Goal: Transaction & Acquisition: Purchase product/service

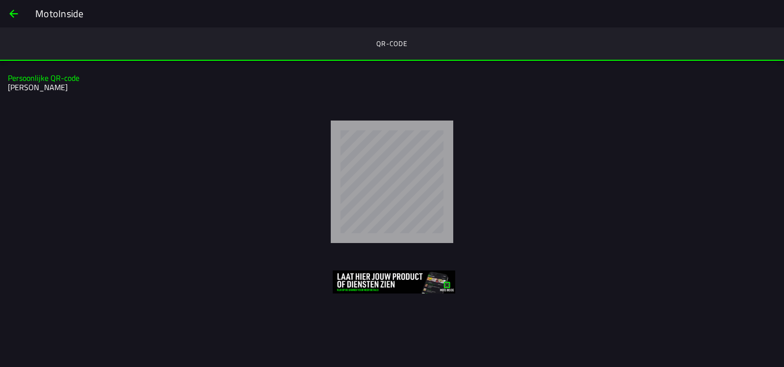
click at [515, 133] on div at bounding box center [392, 182] width 784 height 138
click at [9, 13] on span "rug" at bounding box center [14, 14] width 12 height 24
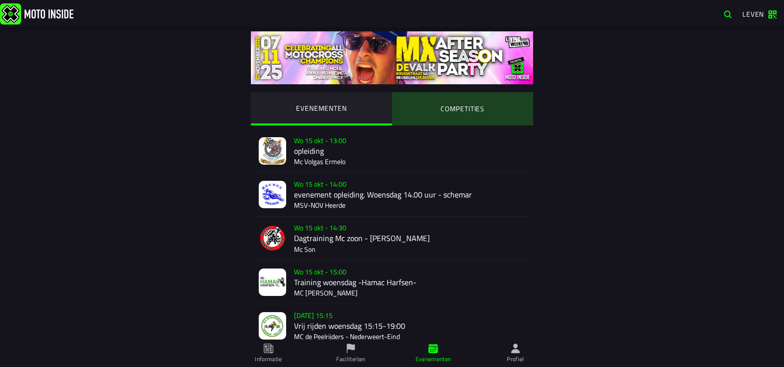
click at [474, 107] on ion-segment-button "COMPETITIES" at bounding box center [462, 108] width 141 height 33
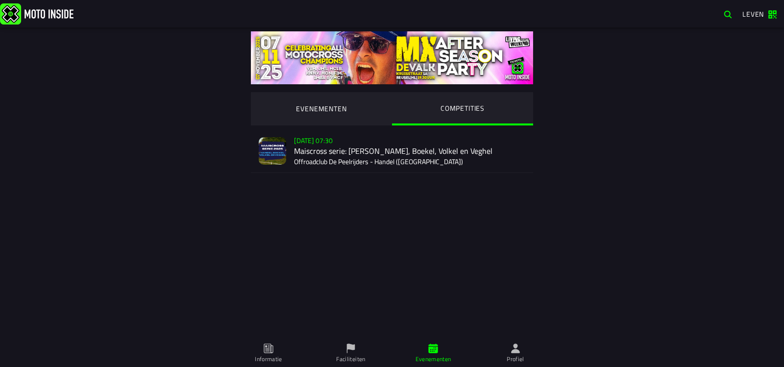
click at [279, 148] on img at bounding box center [272, 150] width 27 height 27
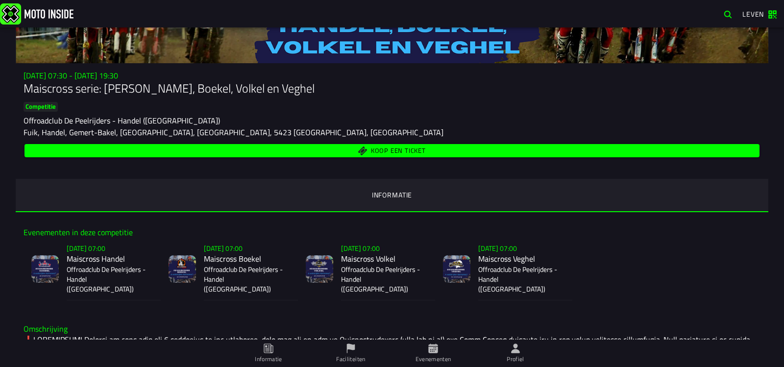
scroll to position [98, 0]
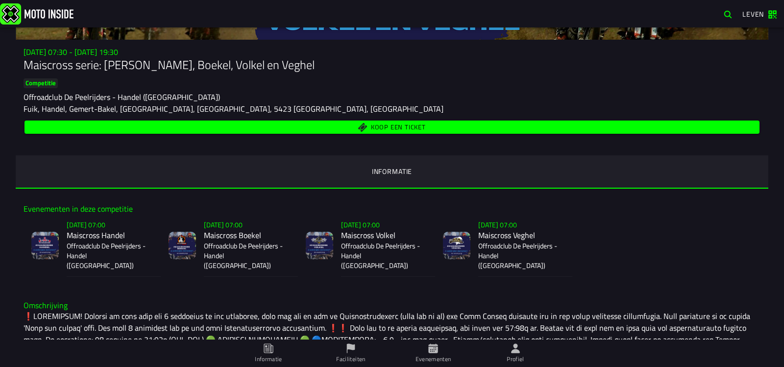
click at [382, 128] on font "Koop een ticket" at bounding box center [398, 127] width 55 height 10
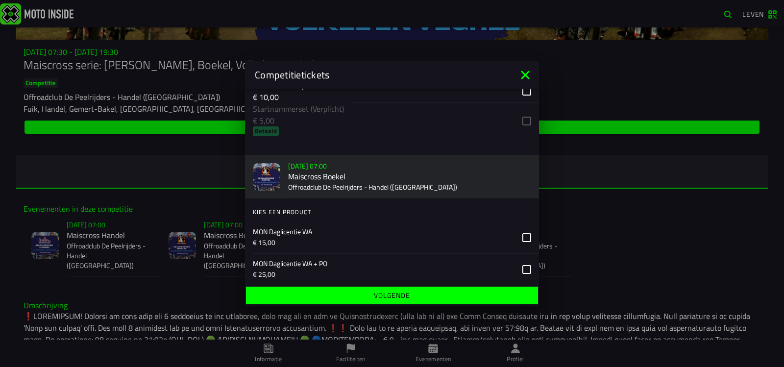
scroll to position [0, 0]
